Goal: Task Accomplishment & Management: Complete application form

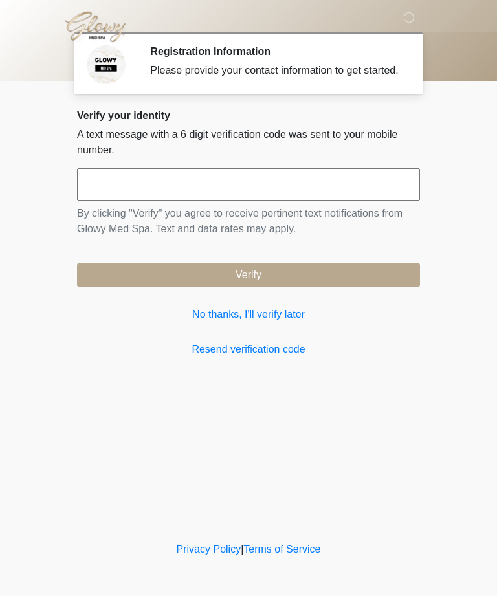
click at [256, 192] on input "text" at bounding box center [248, 184] width 343 height 32
type input "******"
click at [346, 287] on button "Verify" at bounding box center [248, 275] width 343 height 25
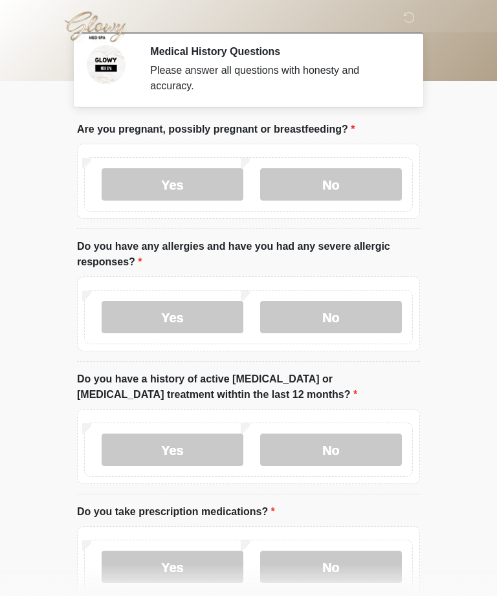
click at [325, 163] on div "Yes No" at bounding box center [248, 184] width 329 height 54
click at [377, 170] on label "No" at bounding box center [331, 184] width 142 height 32
click at [5, 161] on body "‎ ‎ ‎ Medical History Questions Please answer all questions with honesty and ac…" at bounding box center [248, 298] width 497 height 596
click at [341, 313] on label "No" at bounding box center [331, 317] width 142 height 32
click at [349, 450] on label "No" at bounding box center [331, 449] width 142 height 32
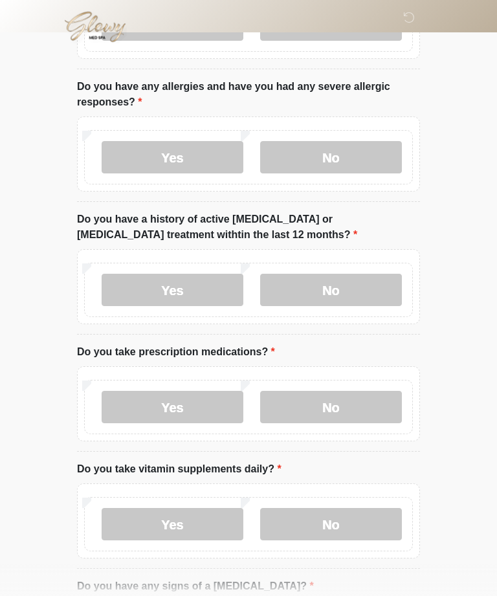
scroll to position [166, 0]
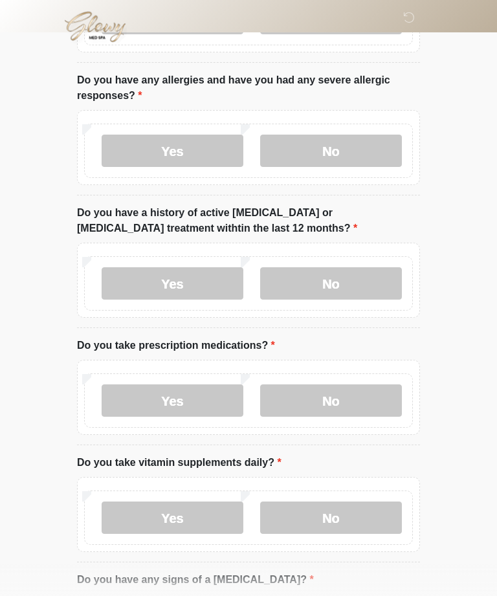
click at [368, 385] on label "No" at bounding box center [331, 400] width 142 height 32
click at [357, 505] on label "No" at bounding box center [331, 517] width 142 height 32
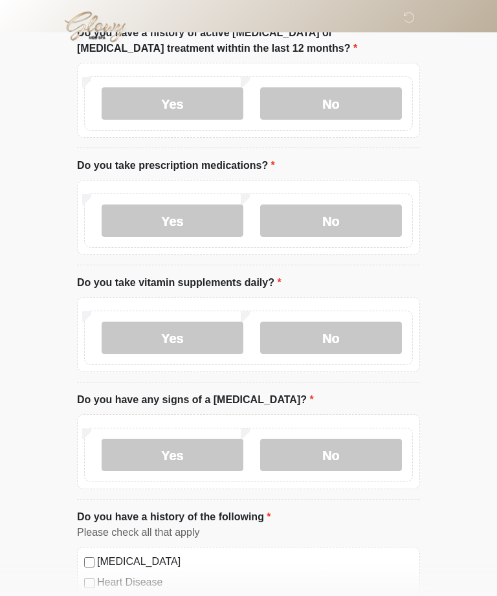
scroll to position [347, 0]
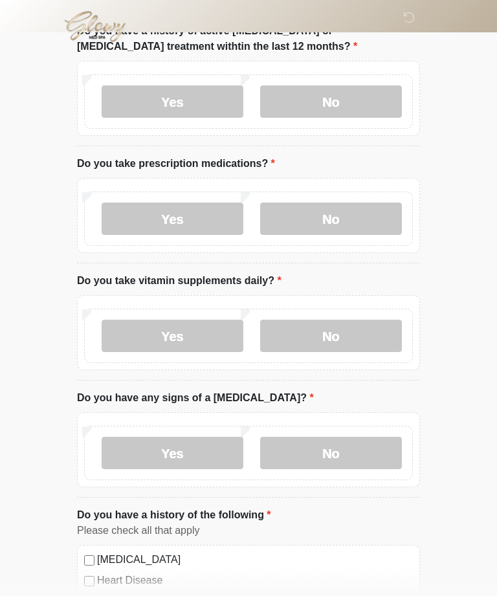
click at [365, 451] on label "No" at bounding box center [331, 453] width 142 height 32
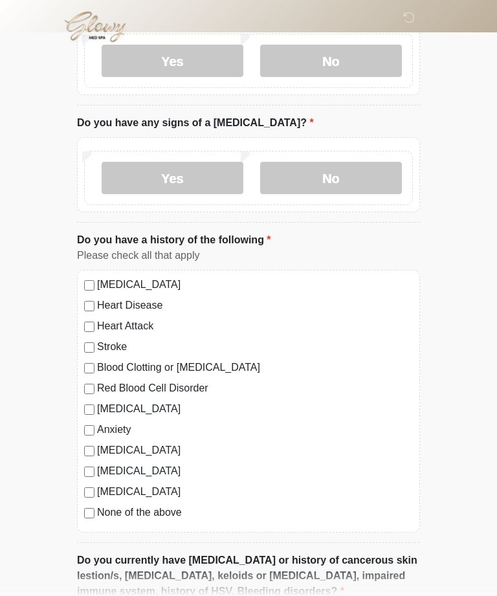
scroll to position [624, 0]
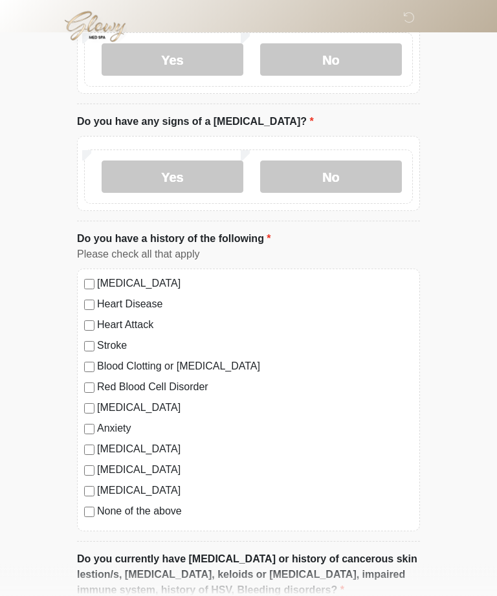
click at [137, 407] on label "[MEDICAL_DATA]" at bounding box center [255, 408] width 316 height 16
click at [124, 428] on label "Anxiety" at bounding box center [255, 429] width 316 height 16
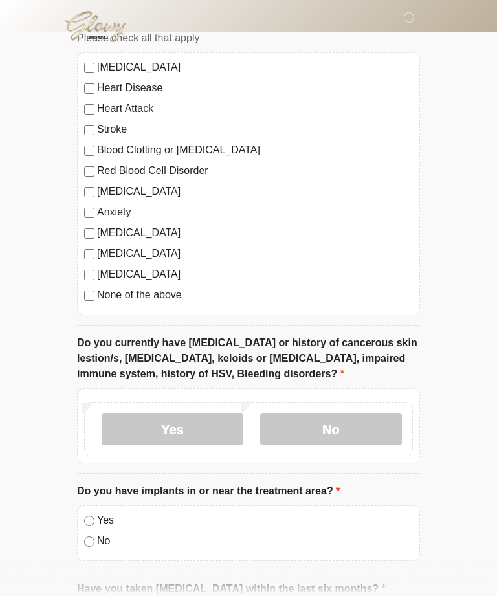
scroll to position [840, 0]
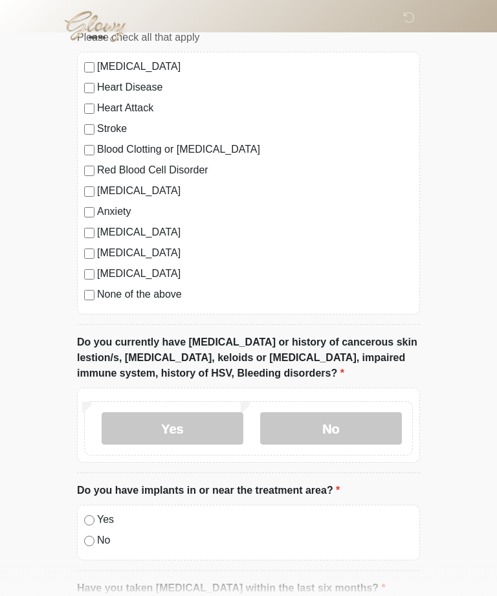
click at [310, 430] on label "No" at bounding box center [331, 429] width 142 height 32
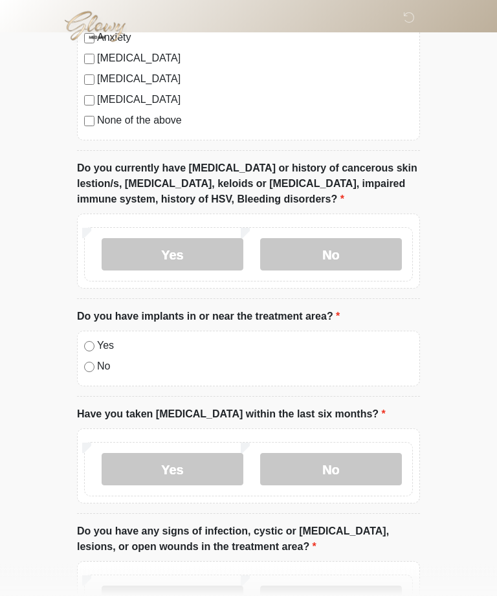
scroll to position [1016, 0]
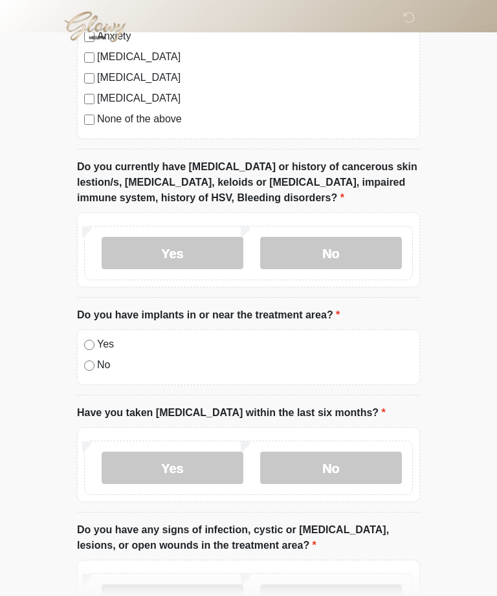
click at [98, 358] on label "No" at bounding box center [255, 365] width 316 height 16
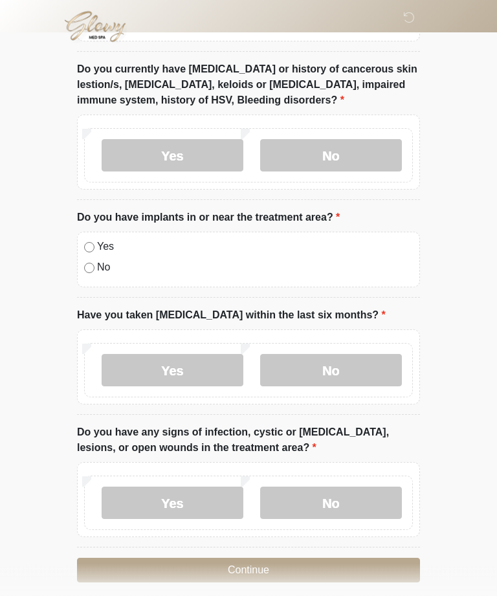
scroll to position [1117, 0]
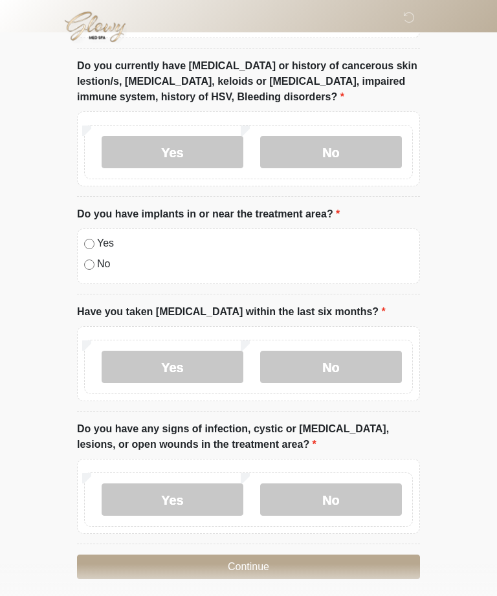
click at [313, 357] on label "No" at bounding box center [331, 367] width 142 height 32
click at [328, 494] on label "No" at bounding box center [331, 499] width 142 height 32
click at [336, 557] on button "Continue" at bounding box center [248, 566] width 343 height 25
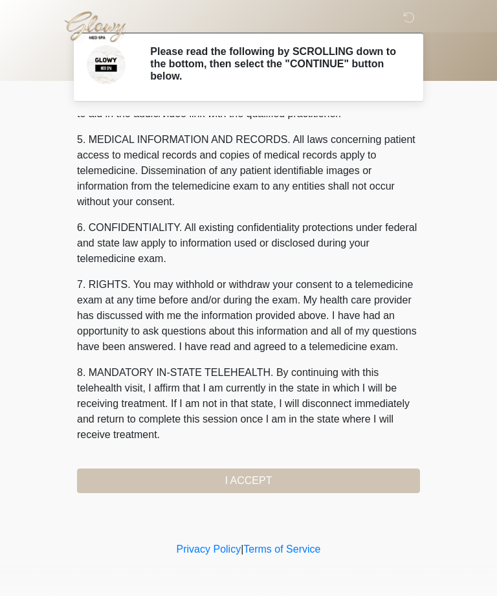
scroll to position [413, 0]
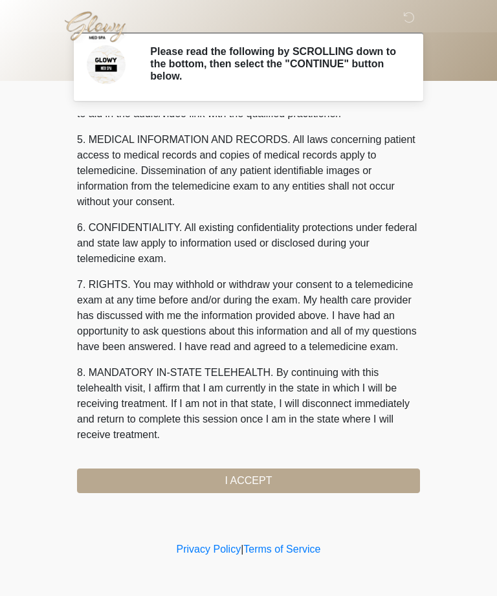
click at [292, 480] on button "I ACCEPT" at bounding box center [248, 480] width 343 height 25
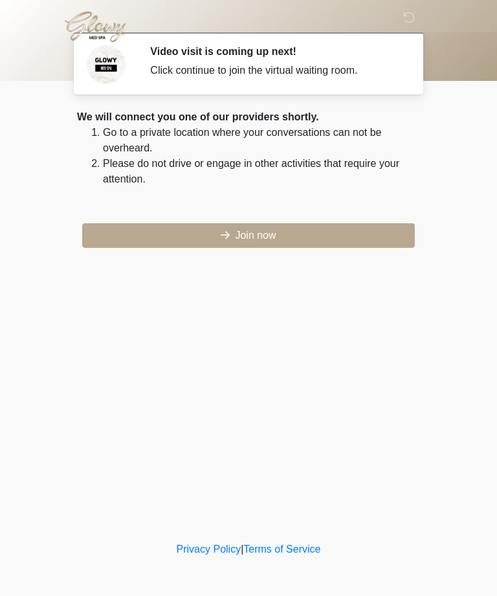
click at [331, 234] on button "Join now" at bounding box center [248, 235] width 333 height 25
